Goal: Transaction & Acquisition: Purchase product/service

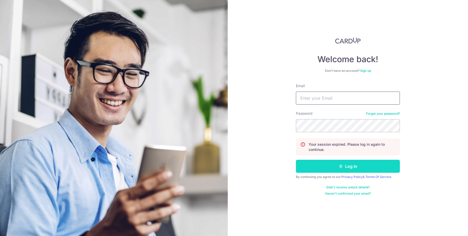
type input "exquisite.phenomenon@gmail.com"
click at [337, 164] on button "Log in" at bounding box center [348, 166] width 104 height 13
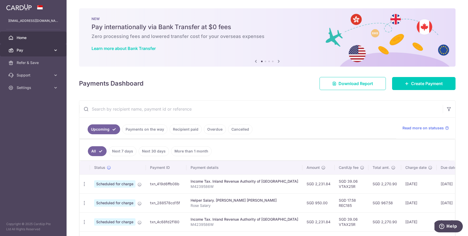
click at [37, 49] on span "Pay" at bounding box center [34, 50] width 34 height 5
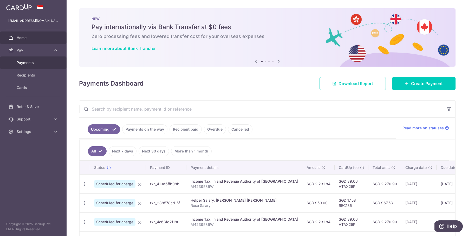
click at [35, 62] on span "Payments" at bounding box center [34, 62] width 34 height 5
click at [82, 182] on icon "button" at bounding box center [84, 183] width 5 height 5
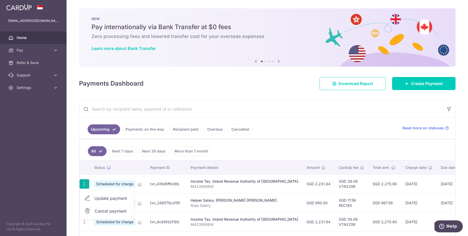
click at [92, 197] on link "Update payment" at bounding box center [107, 198] width 54 height 12
radio input "true"
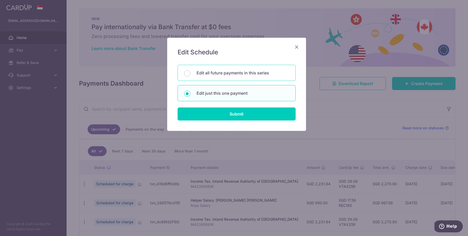
click at [252, 74] on p "Edit all future payments in this series" at bounding box center [242, 73] width 93 height 6
click at [190, 74] on input "Edit all future payments in this series" at bounding box center [187, 73] width 6 height 6
radio input "true"
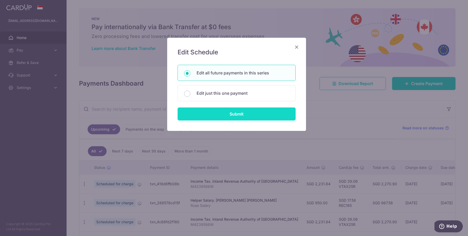
click at [252, 113] on input "Submit" at bounding box center [236, 113] width 118 height 13
radio input "true"
type input "2,231.84"
type input "M4239586W"
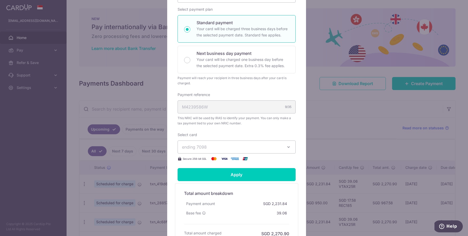
scroll to position [100, 0]
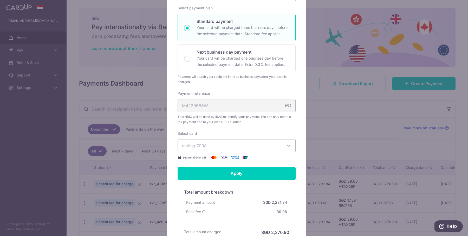
click at [240, 152] on div "Select card ending 7098 **** 8947 **** 2140 **** 7098 Secure 256-bit SSL" at bounding box center [236, 146] width 118 height 30
click at [245, 145] on span "ending 7098" at bounding box center [232, 145] width 100 height 6
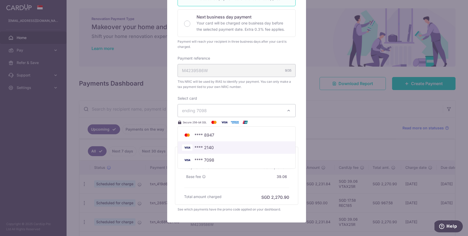
scroll to position [158, 0]
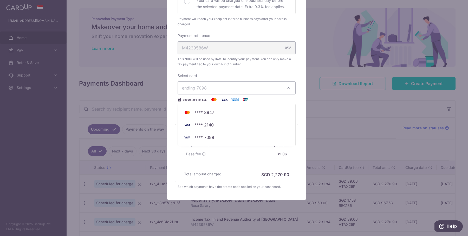
click at [167, 148] on div "Edit payment By clicking apply, you will make changes to all 7 payments to Inla…" at bounding box center [236, 40] width 139 height 320
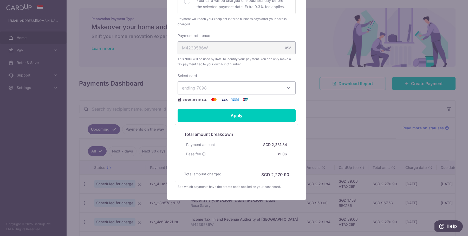
click at [332, 110] on div "Edit payment By clicking apply, you will make changes to all 7 payments to Inla…" at bounding box center [234, 118] width 468 height 236
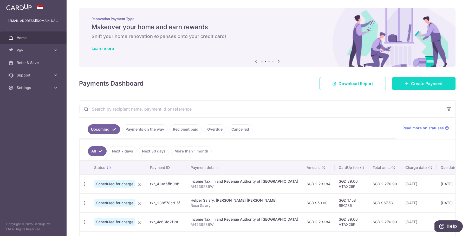
click at [433, 82] on span "Create Payment" at bounding box center [427, 83] width 32 height 6
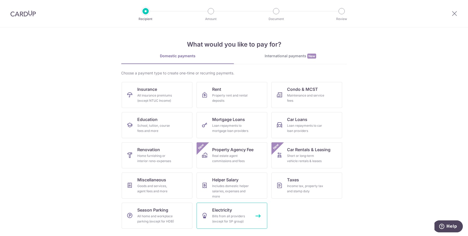
click at [228, 218] on div "Bills from all providers (except for SP group)" at bounding box center [230, 218] width 37 height 10
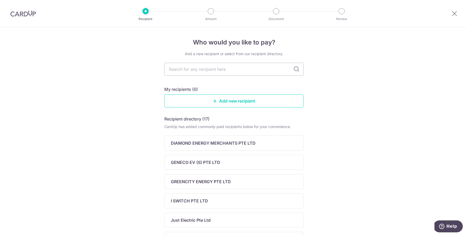
scroll to position [107, 0]
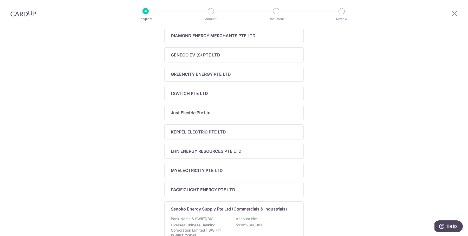
click at [215, 100] on div "Recipient directory (17) CardUp has added commonly-paid recipients below for yo…" at bounding box center [233, 141] width 139 height 266
click at [214, 160] on div "Recipient directory (17) CardUp has added commonly-paid recipients below for yo…" at bounding box center [233, 141] width 139 height 266
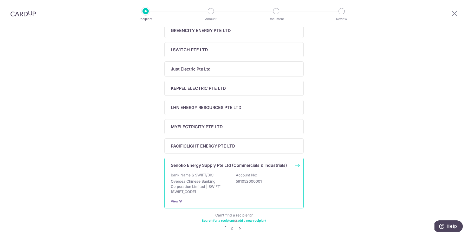
scroll to position [152, 0]
click at [225, 182] on p "Oversea Chinese Banking Corporation Limited | SWIFT: OCBCSGSGXXX" at bounding box center [200, 185] width 58 height 16
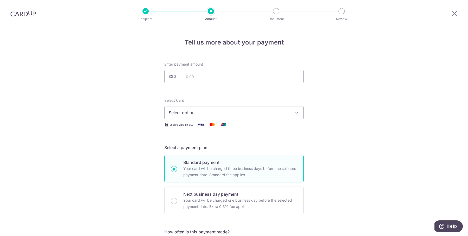
click at [231, 107] on button "Select option" at bounding box center [233, 112] width 139 height 13
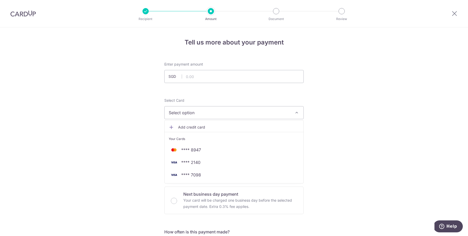
click at [225, 125] on span "Add credit card" at bounding box center [238, 126] width 121 height 5
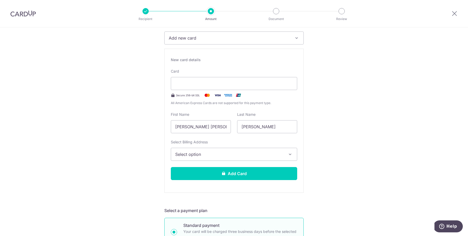
scroll to position [77, 0]
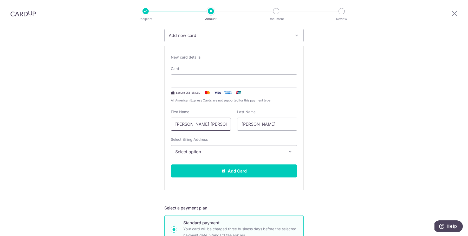
click at [193, 119] on input "Hooi Yee Chern" at bounding box center [201, 123] width 60 height 13
type input "Lee"
click at [454, 11] on icon at bounding box center [454, 13] width 6 height 6
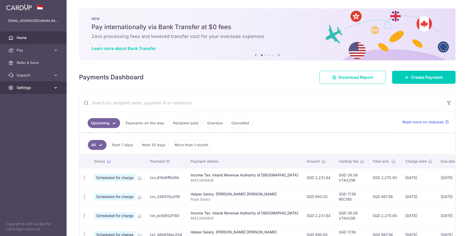
click at [43, 87] on span "Settings" at bounding box center [34, 87] width 34 height 5
click at [41, 108] on link "Logout" at bounding box center [33, 112] width 67 height 12
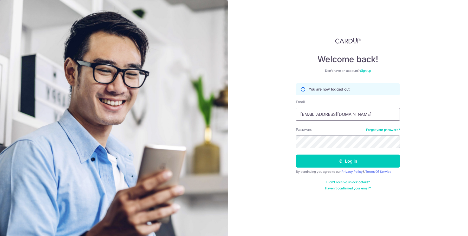
click at [328, 114] on input "[EMAIL_ADDRESS][DOMAIN_NAME]" at bounding box center [348, 114] width 104 height 13
type input "[EMAIL_ADDRESS][DOMAIN_NAME]"
click at [350, 164] on button "Log in" at bounding box center [348, 160] width 104 height 13
